Goal: Navigation & Orientation: Find specific page/section

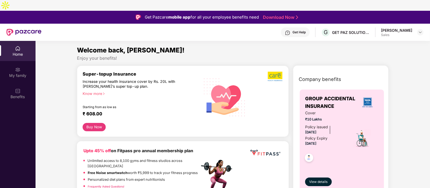
click at [424, 24] on header "Get Help G GET PAZ SOLUTIONS PRIVATE LIMTED [PERSON_NAME] Sales" at bounding box center [215, 32] width 430 height 17
click at [420, 30] on img at bounding box center [421, 32] width 4 height 4
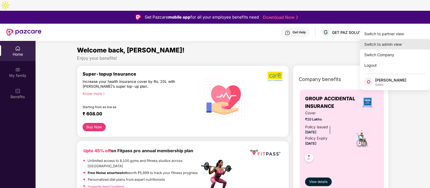
click at [391, 47] on div "Switch to admin view" at bounding box center [395, 44] width 70 height 11
